Goal: Task Accomplishment & Management: Complete application form

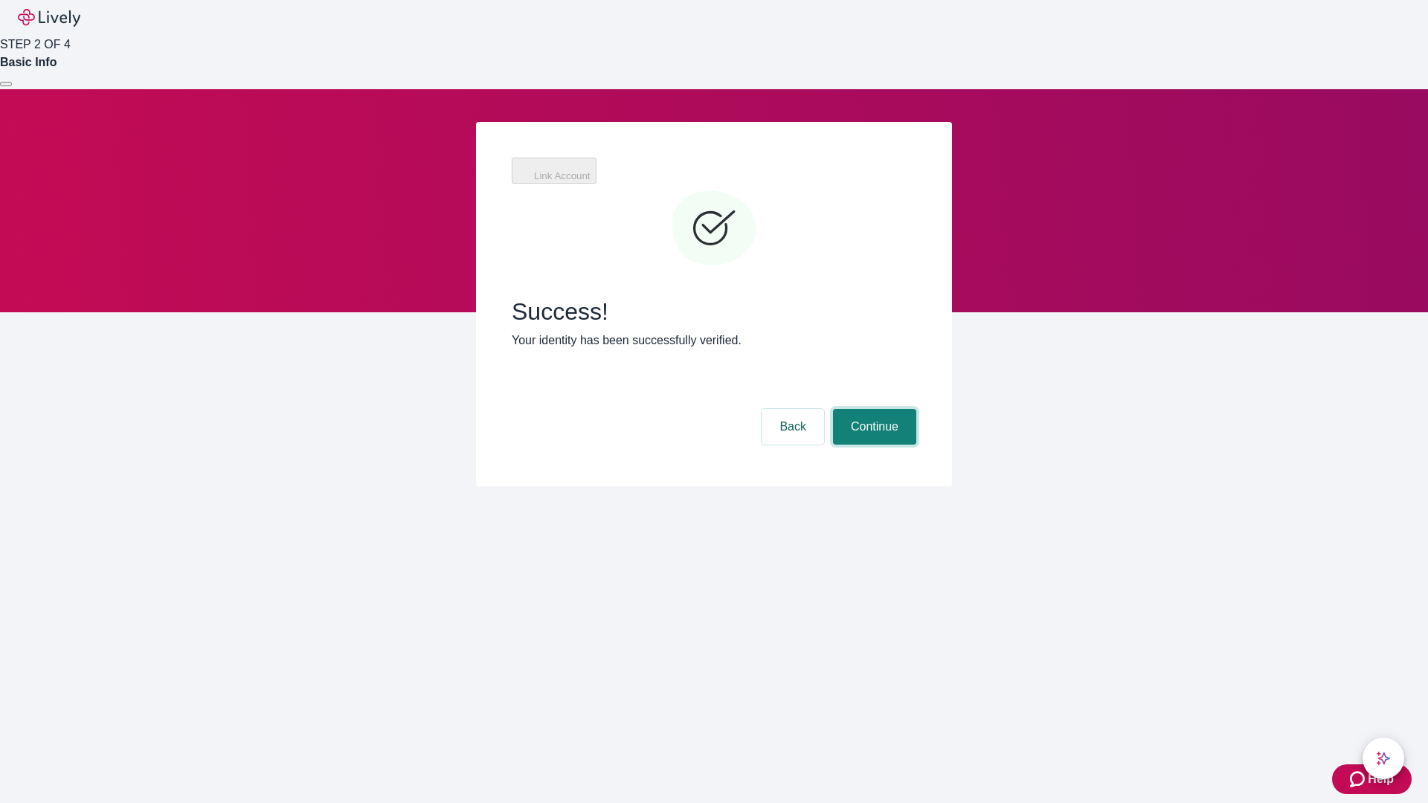
click at [873, 409] on button "Continue" at bounding box center [874, 427] width 83 height 36
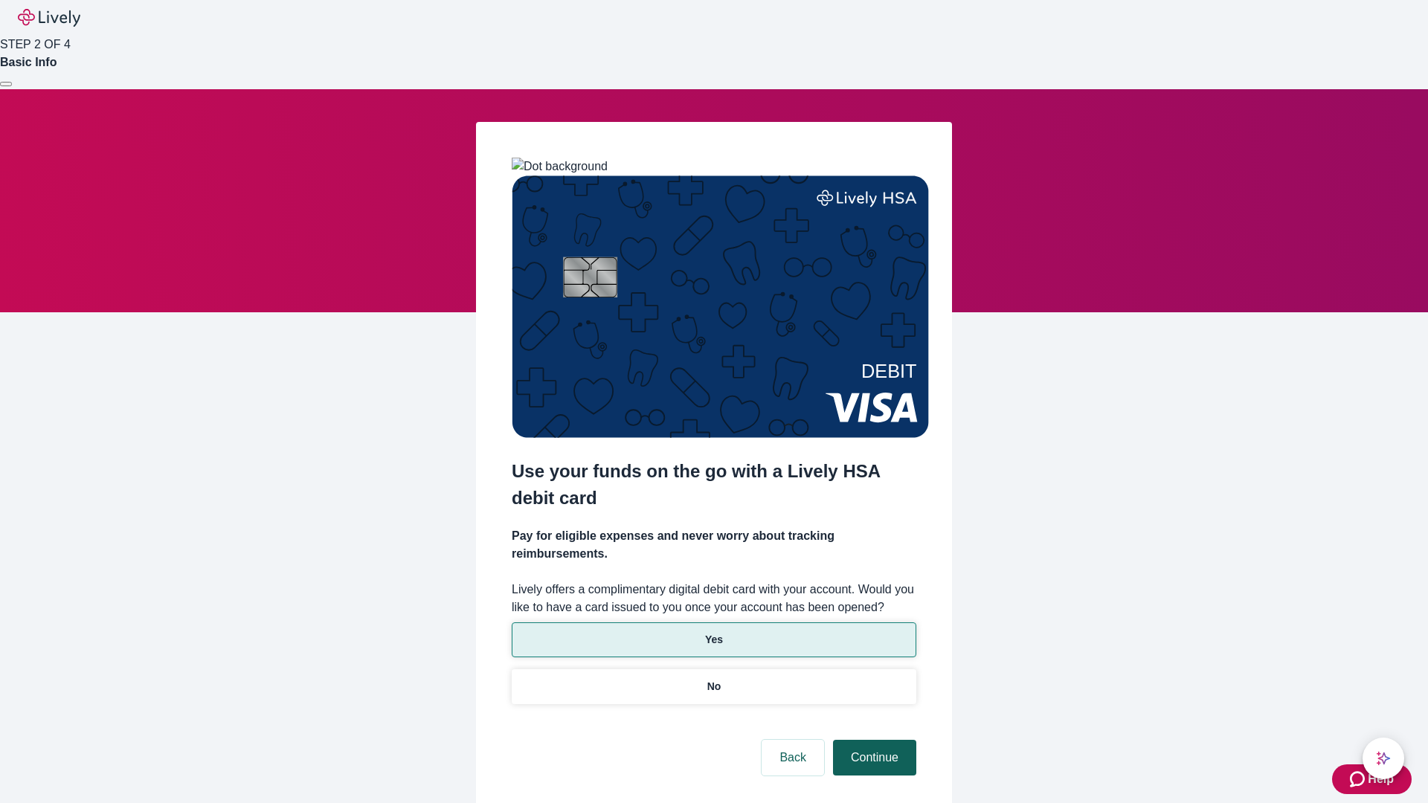
click at [713, 632] on p "Yes" at bounding box center [714, 640] width 18 height 16
click at [873, 740] on button "Continue" at bounding box center [874, 758] width 83 height 36
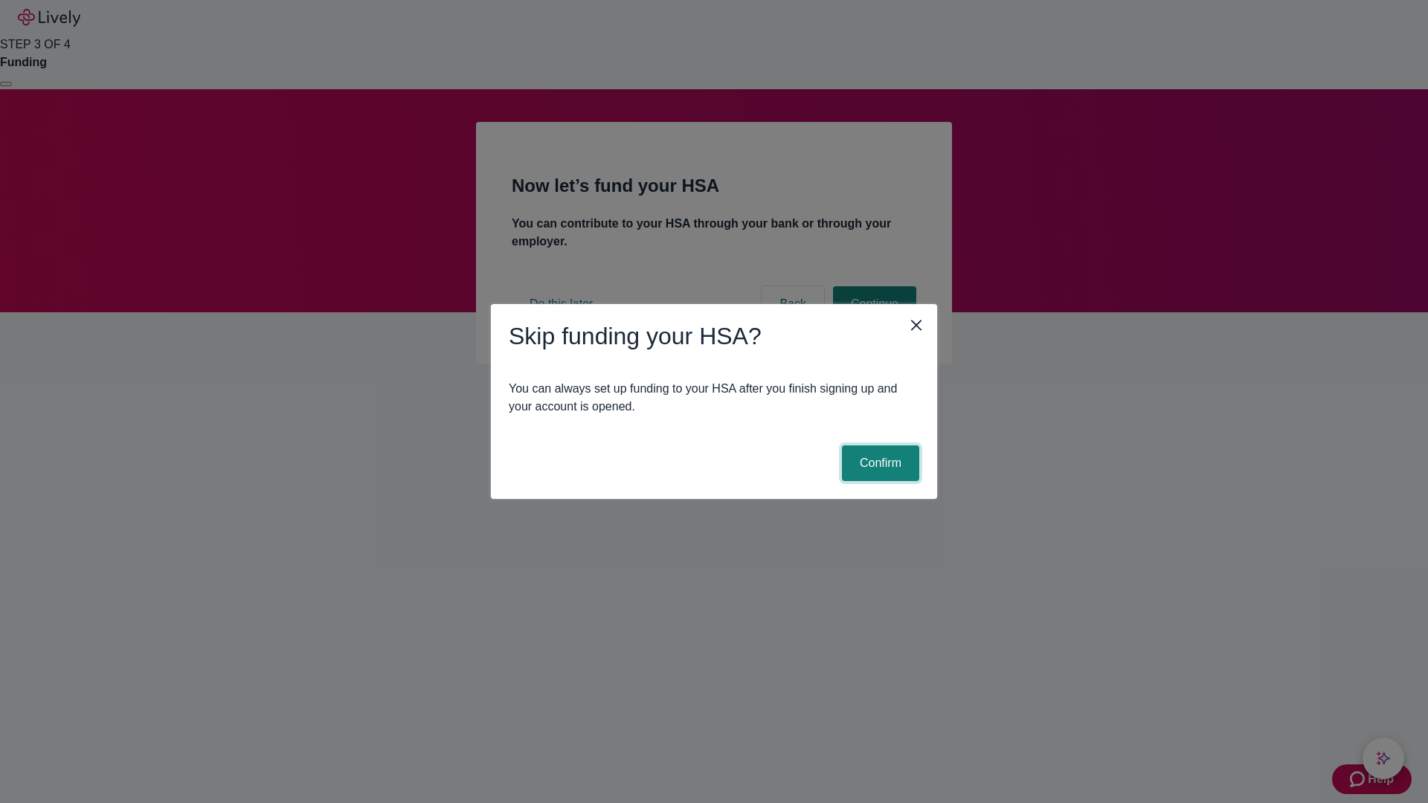
click at [879, 463] on button "Confirm" at bounding box center [880, 464] width 77 height 36
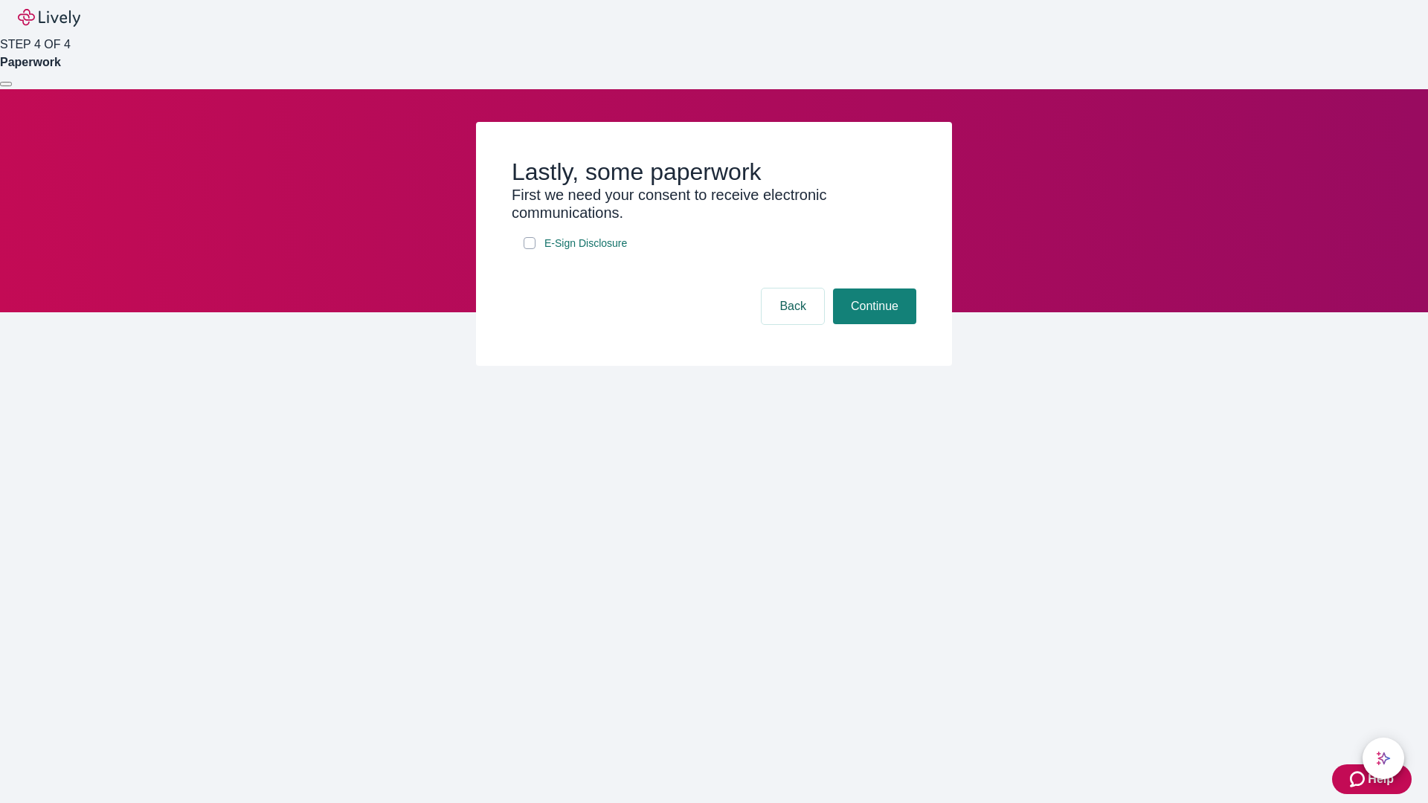
click at [530, 249] on input "E-Sign Disclosure" at bounding box center [530, 243] width 12 height 12
checkbox input "true"
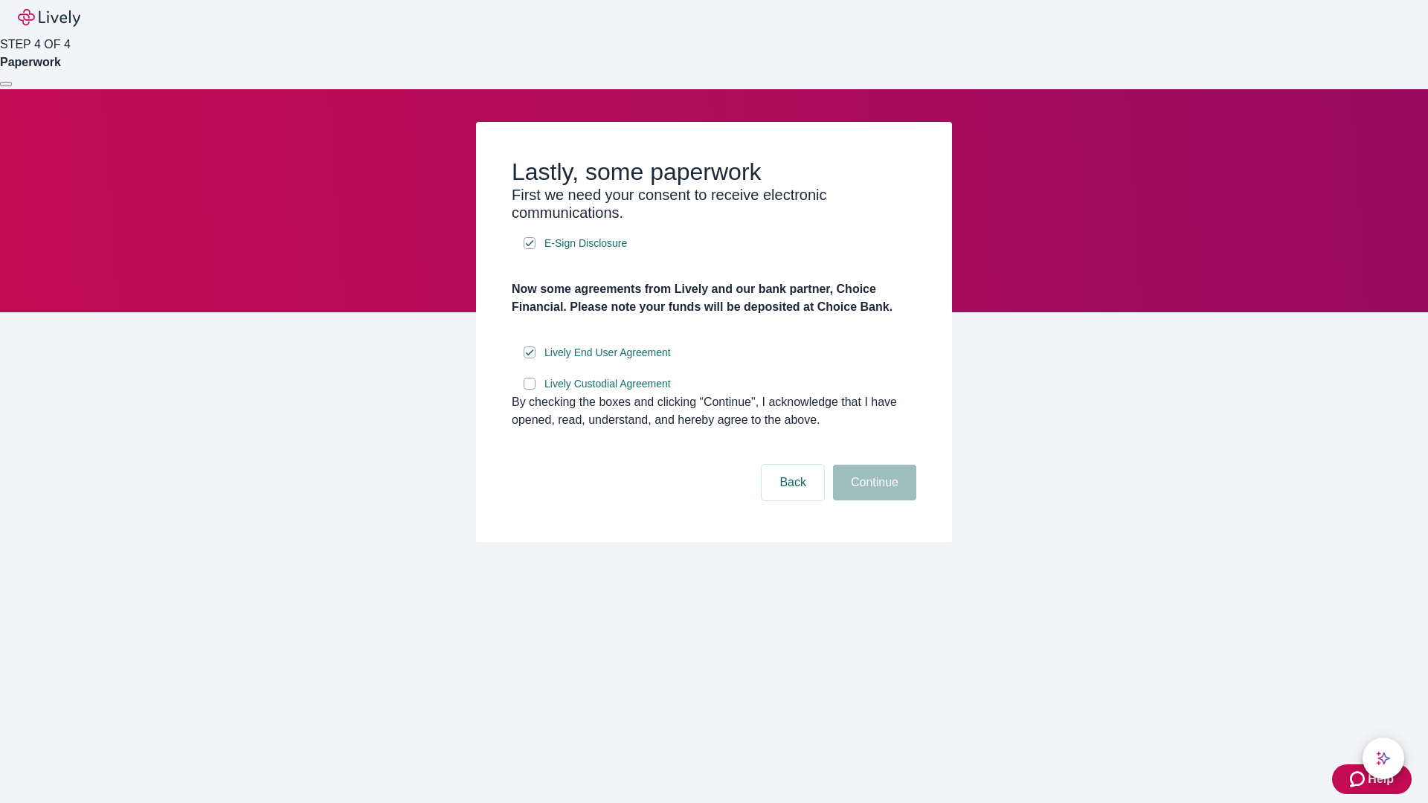
click at [530, 390] on input "Lively Custodial Agreement" at bounding box center [530, 384] width 12 height 12
checkbox input "true"
click at [873, 501] on button "Continue" at bounding box center [874, 483] width 83 height 36
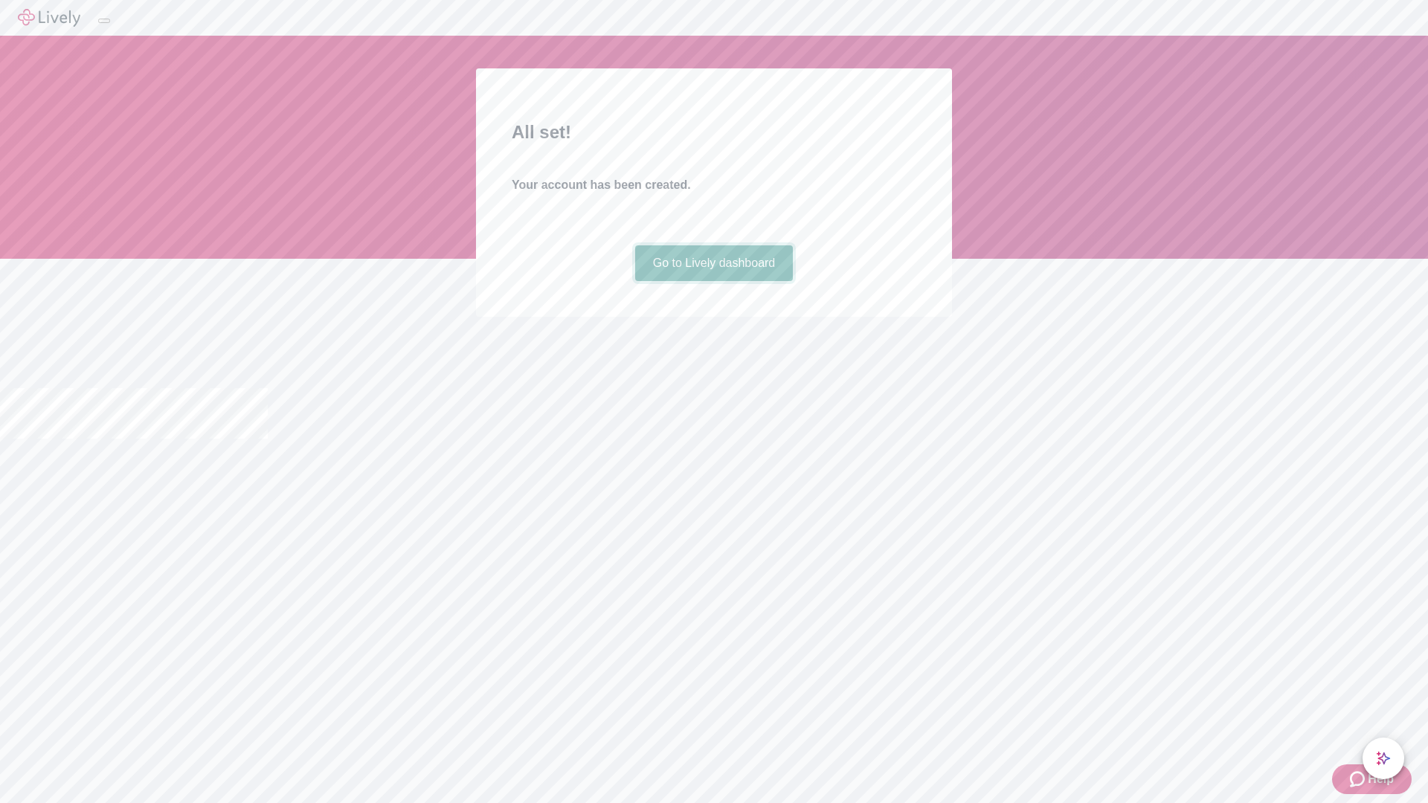
click at [713, 281] on link "Go to Lively dashboard" at bounding box center [714, 263] width 158 height 36
